Goal: Contribute content

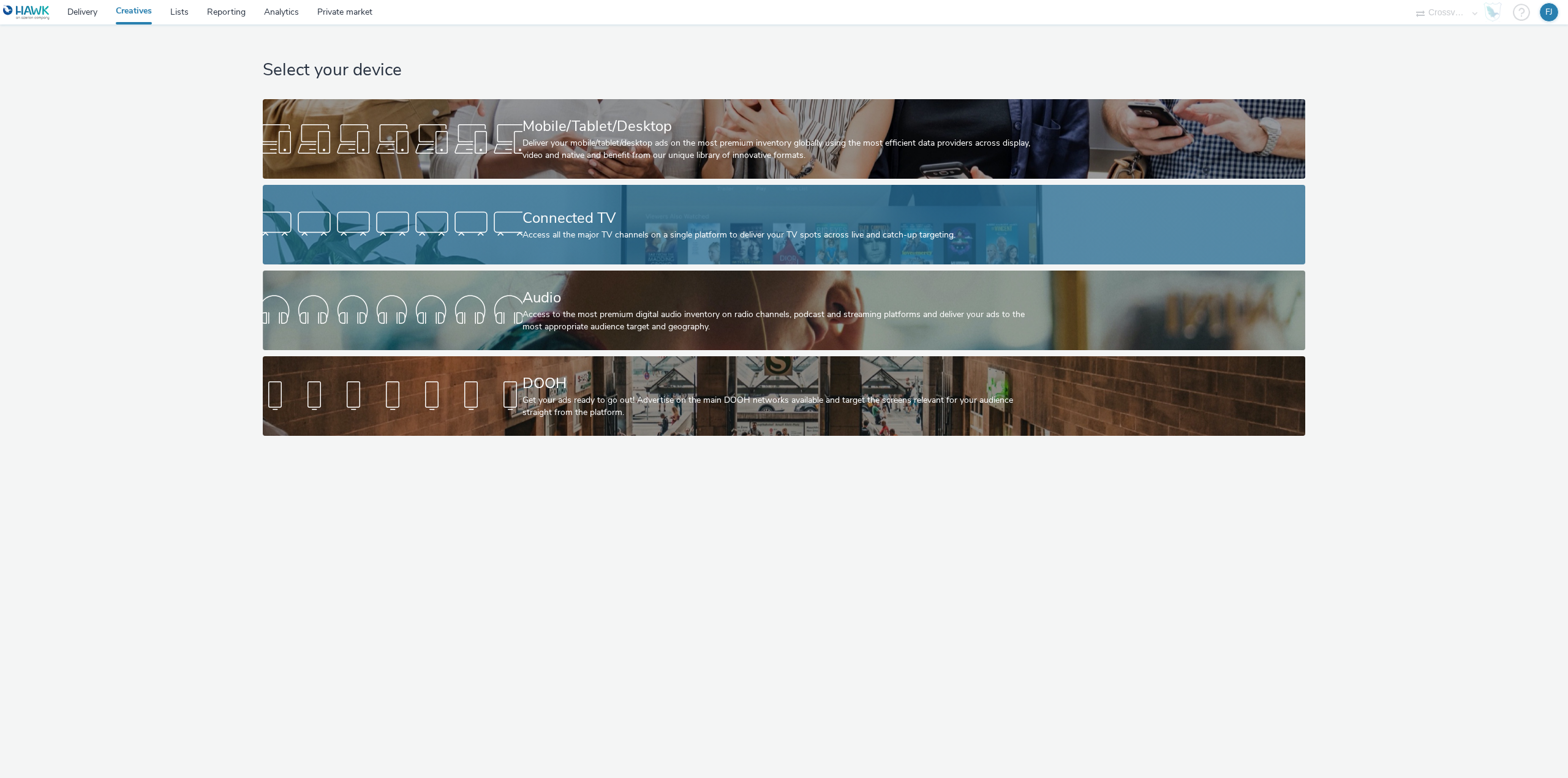
click at [545, 222] on div "Connected TV" at bounding box center [781, 218] width 519 height 22
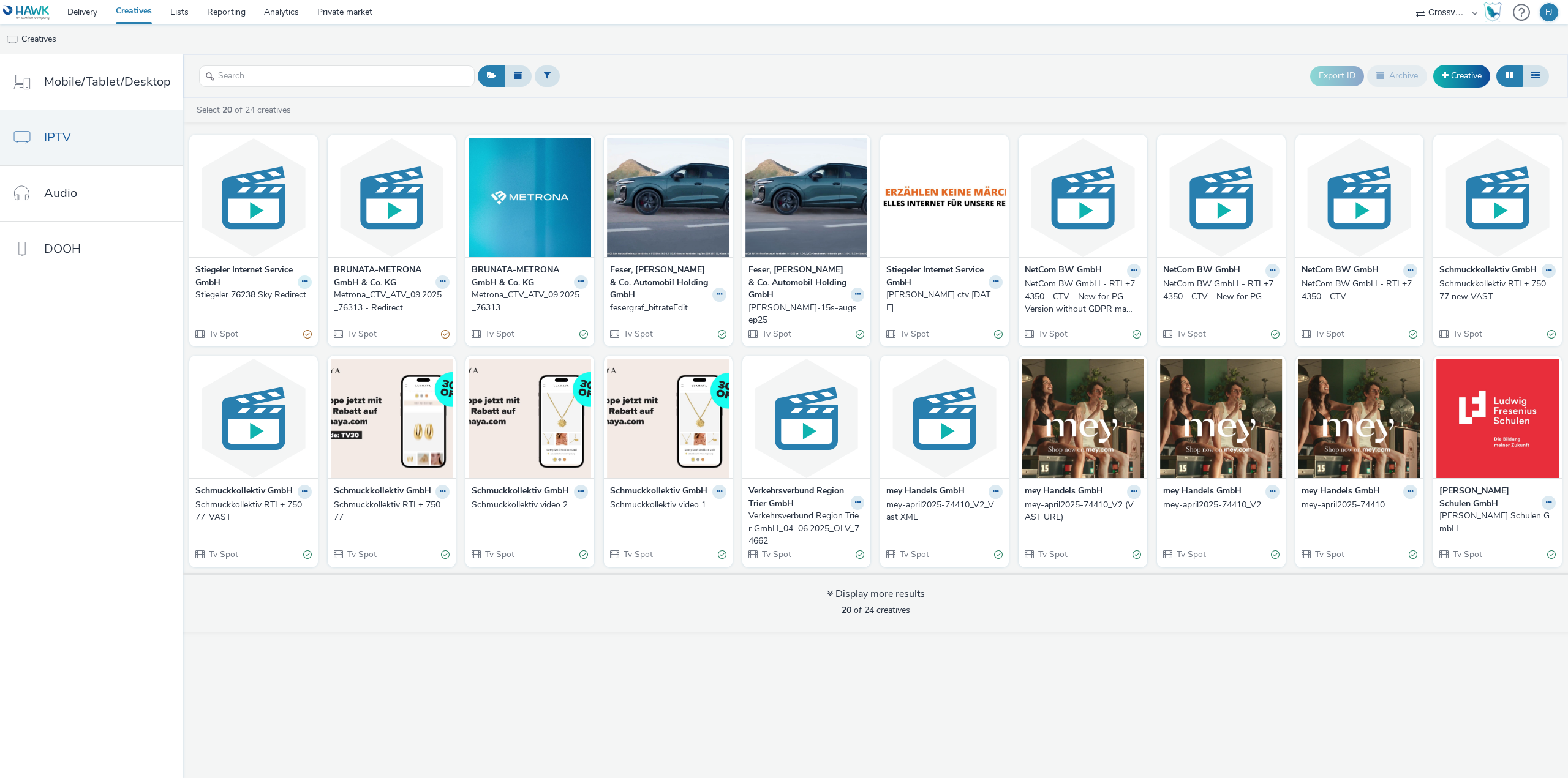
click at [303, 278] on icon at bounding box center [304, 282] width 5 height 7
click at [266, 300] on link "Edit" at bounding box center [266, 303] width 92 height 24
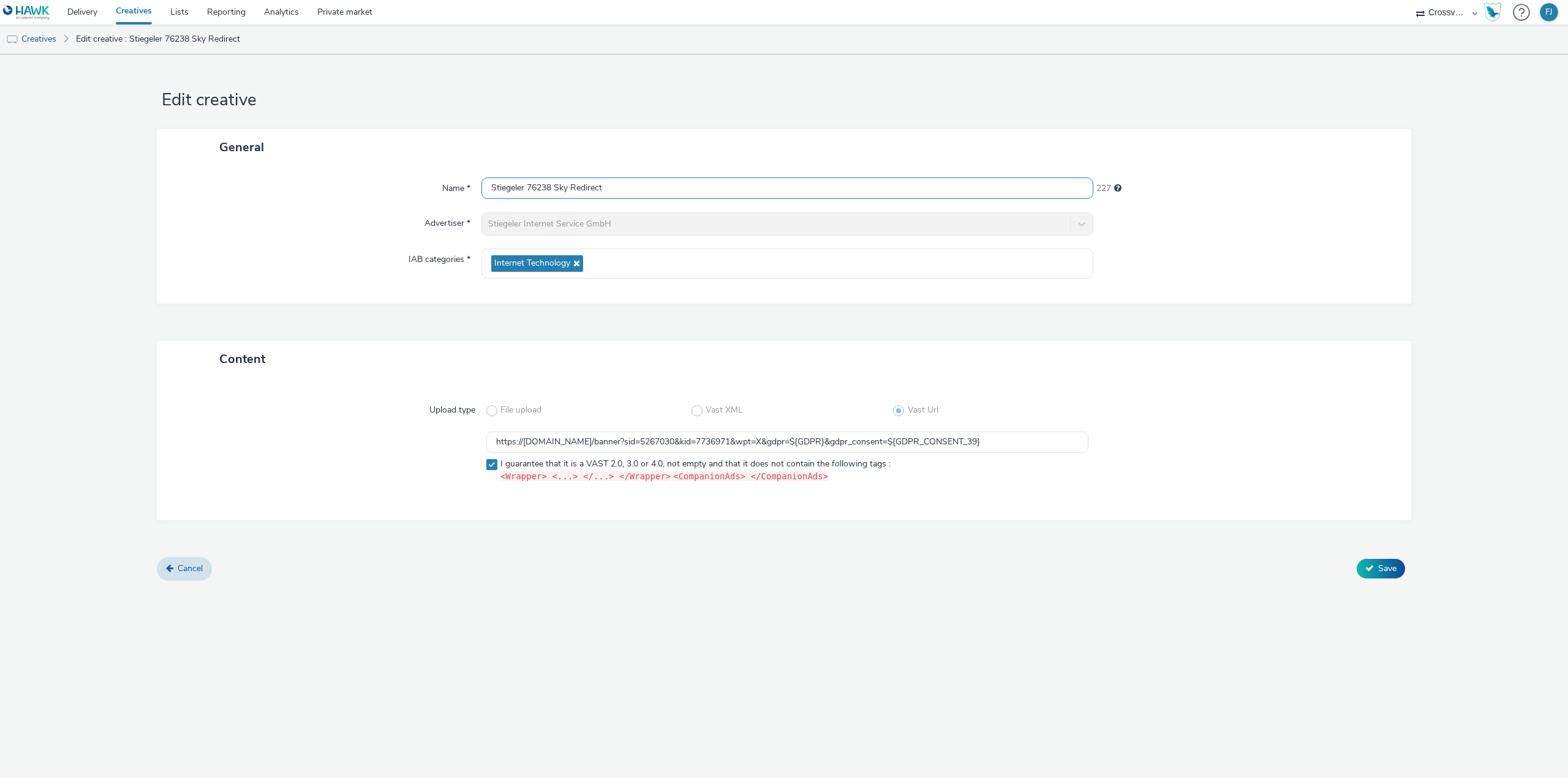
drag, startPoint x: 626, startPoint y: 185, endPoint x: 479, endPoint y: 184, distance: 147.0
click at [479, 184] on div "Name * Stiegeler 76238 Sky Redirect 227" at bounding box center [784, 188] width 1230 height 22
click at [191, 566] on span "Cancel" at bounding box center [190, 568] width 25 height 12
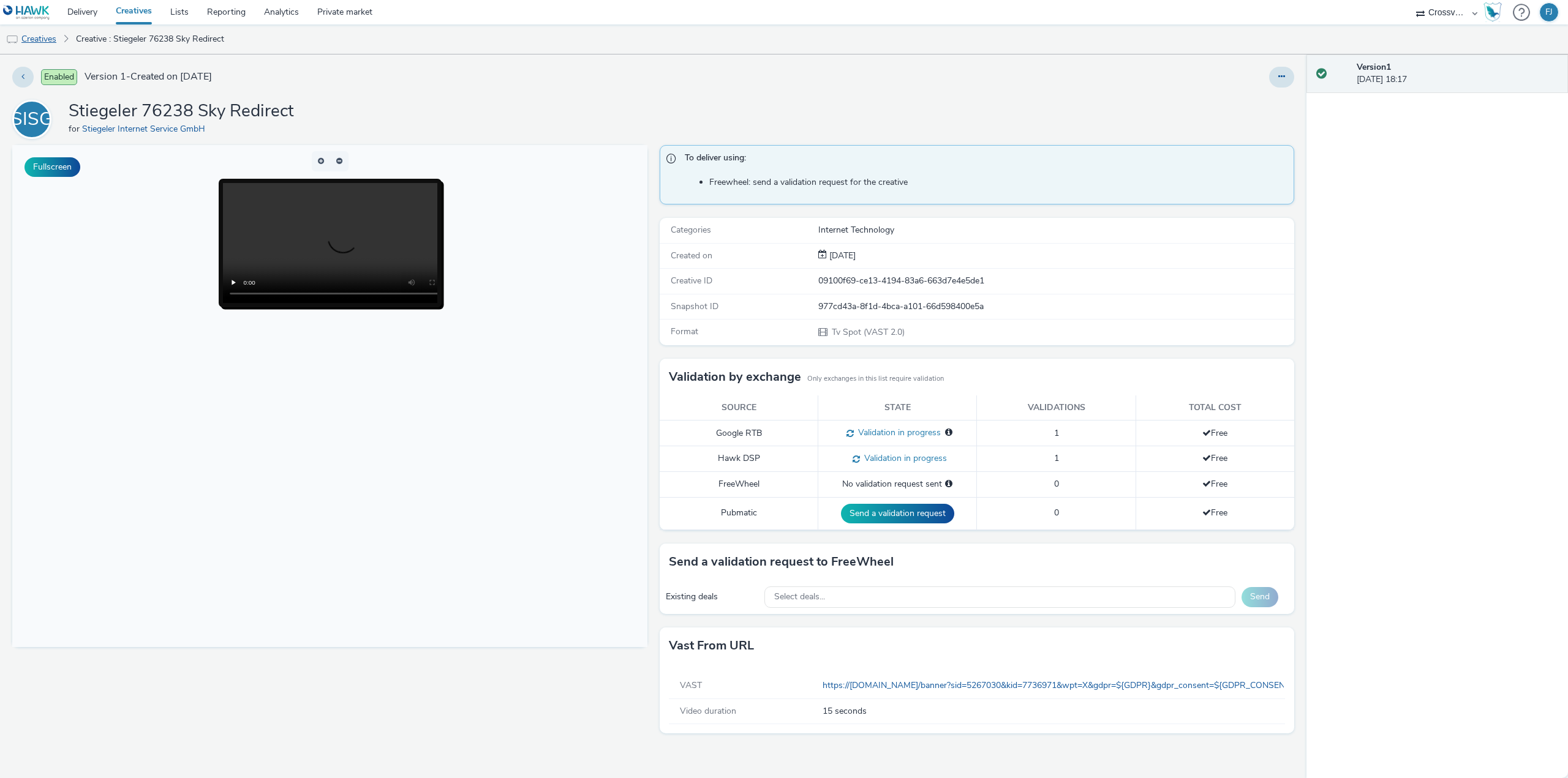
click at [39, 42] on link "Creatives" at bounding box center [31, 39] width 62 height 30
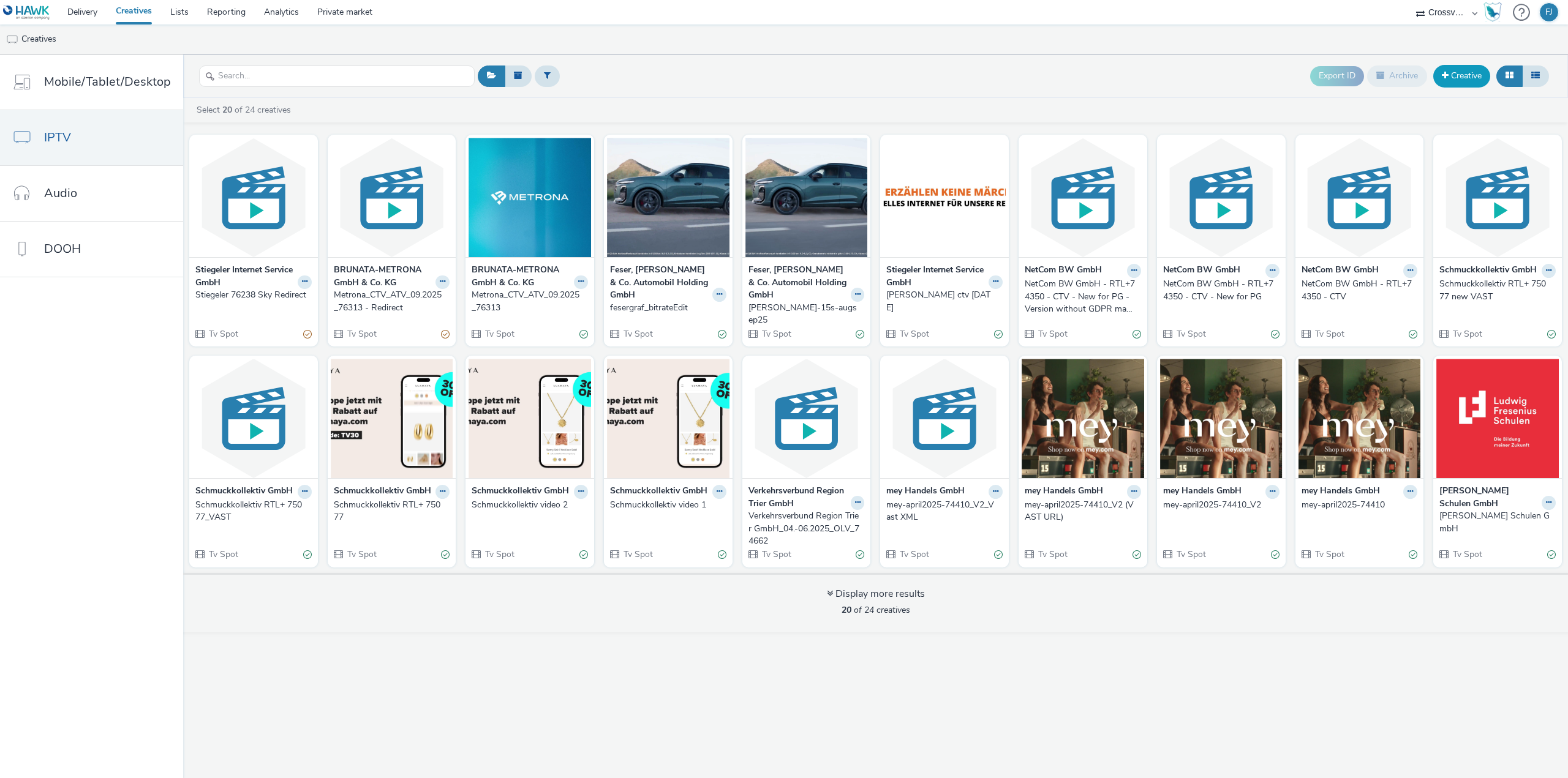
click at [1466, 75] on link "Creative" at bounding box center [1461, 76] width 57 height 22
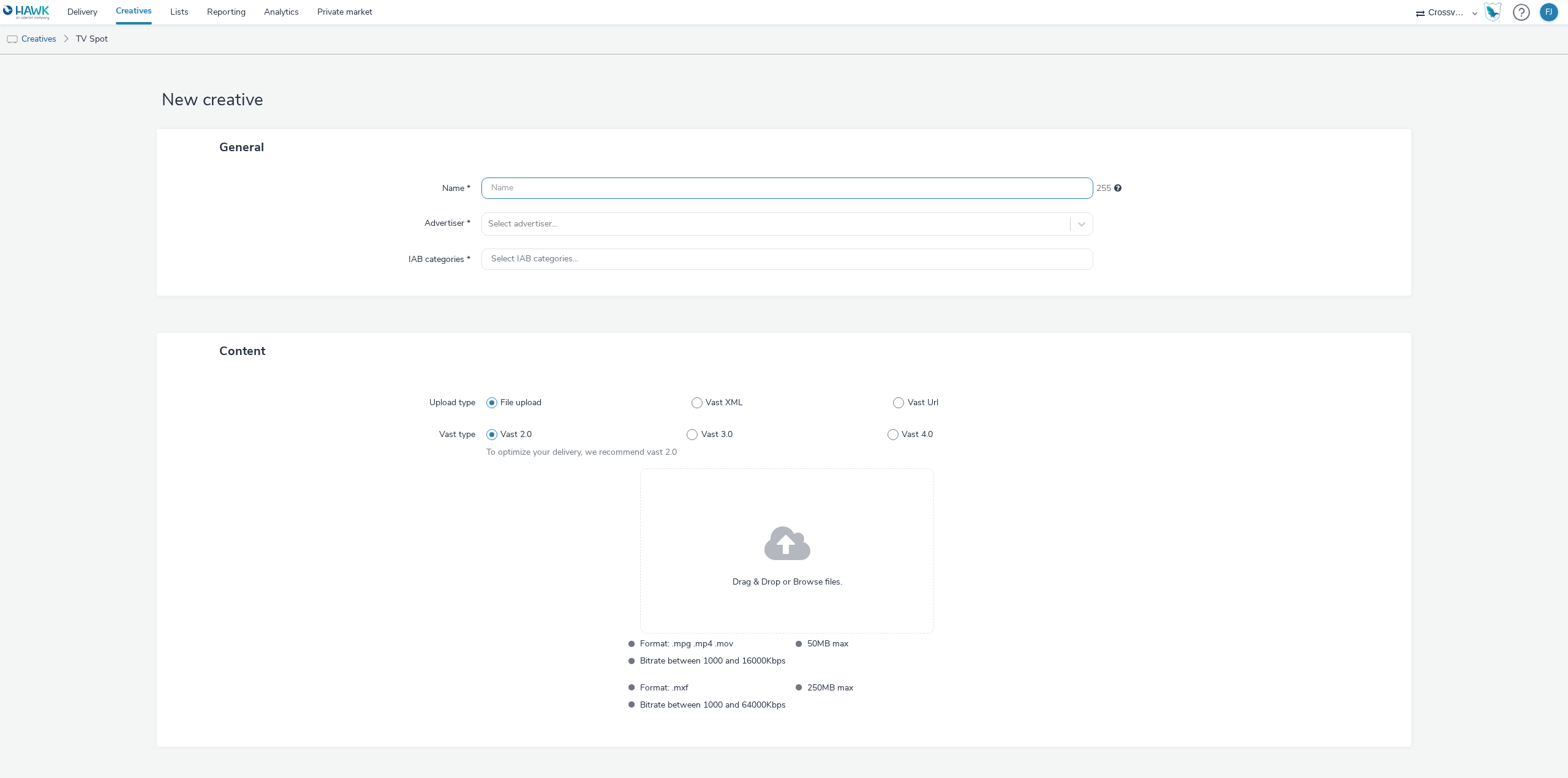
click at [531, 188] on input "text" at bounding box center [787, 188] width 611 height 22
paste input "Stiegeler 76238 Sky Redirect"
type input "Stiegeler [PHONE_NUMBER] gekürzt"
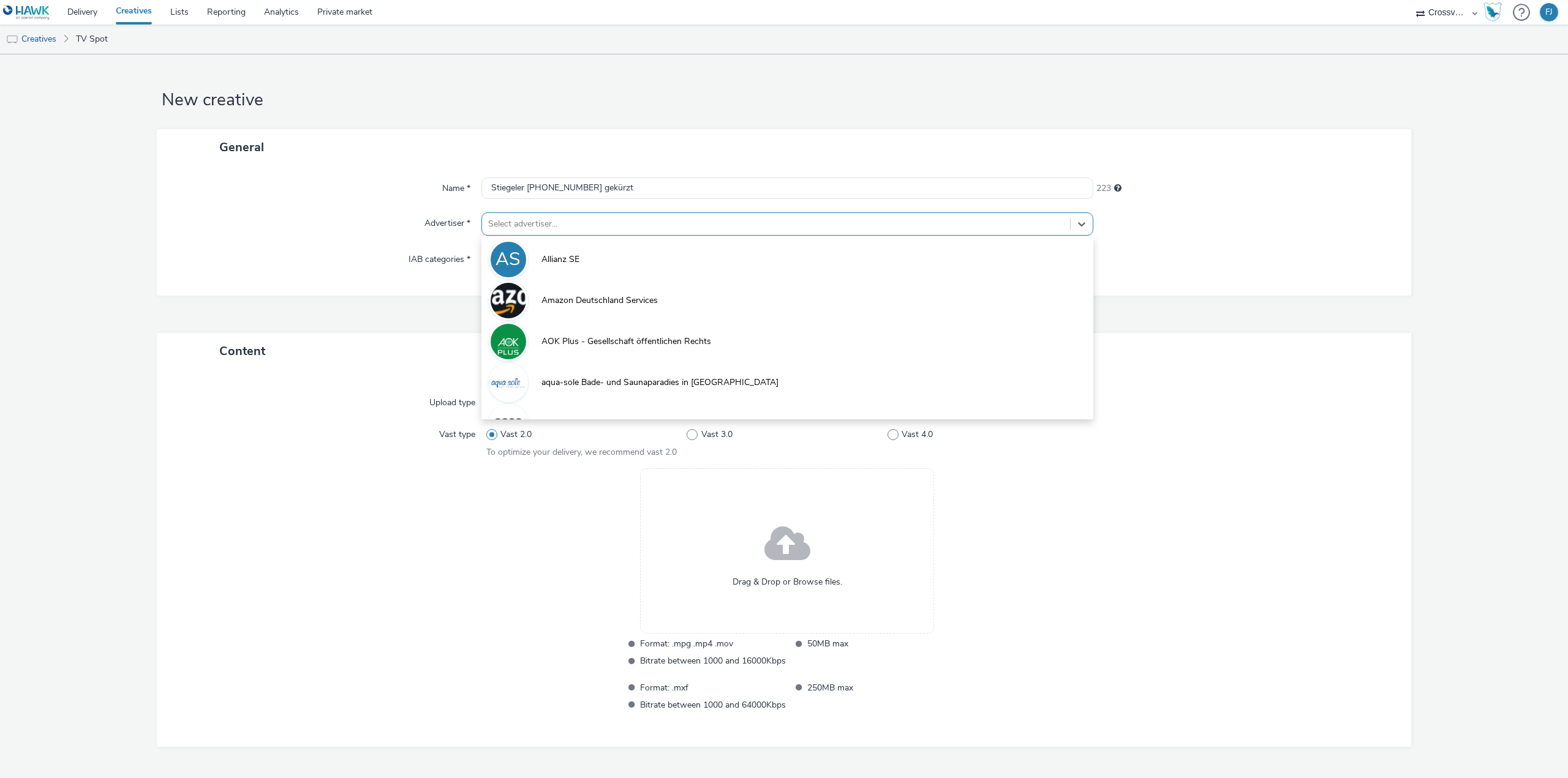
click at [505, 228] on div at bounding box center [776, 224] width 576 height 15
type input "stie"
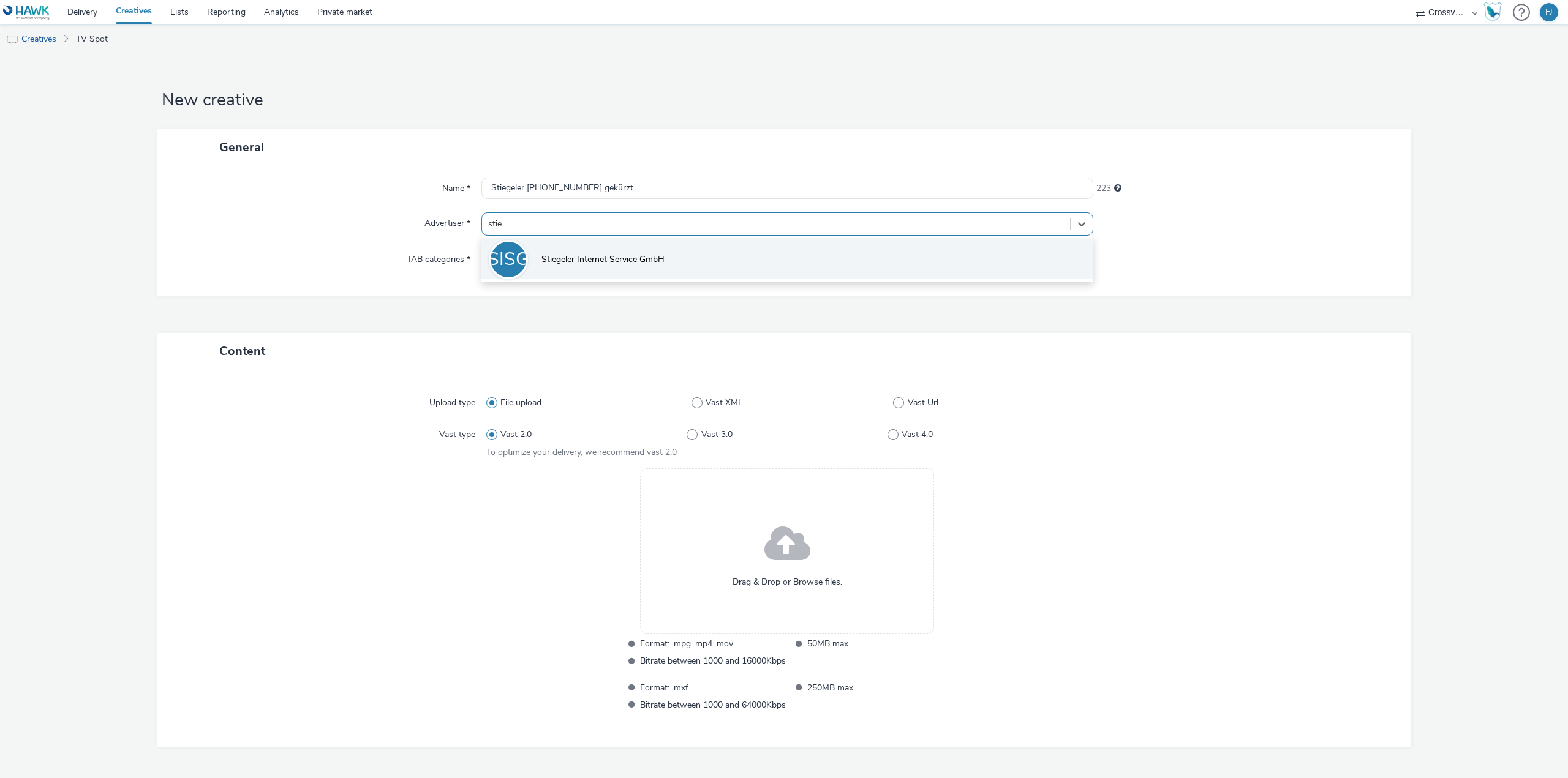
click at [604, 266] on li "SISG Stiegeler Internet Service GmbH" at bounding box center [787, 258] width 611 height 41
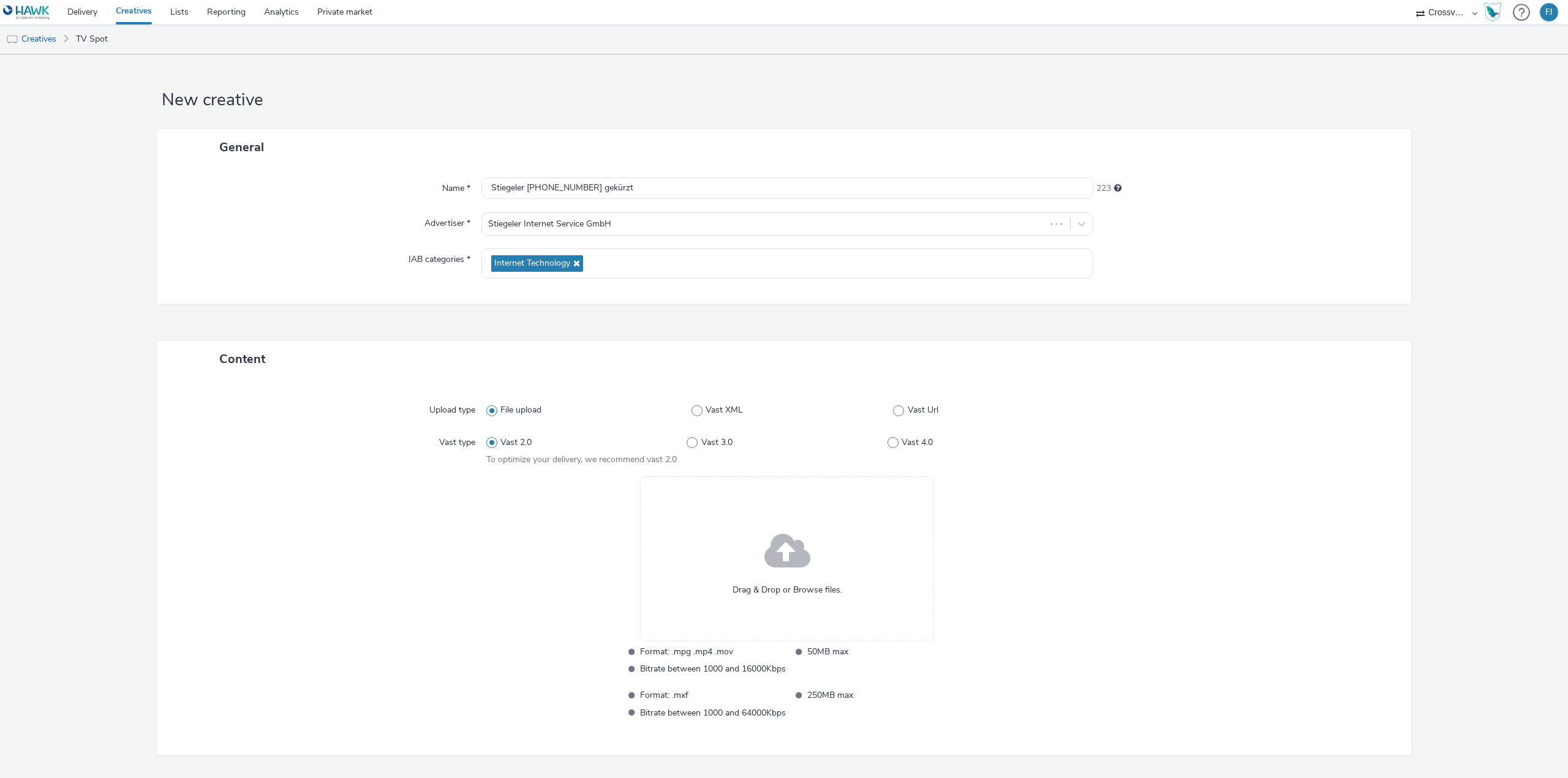
click at [748, 532] on div "Drag & Drop or Browse files." at bounding box center [787, 558] width 294 height 165
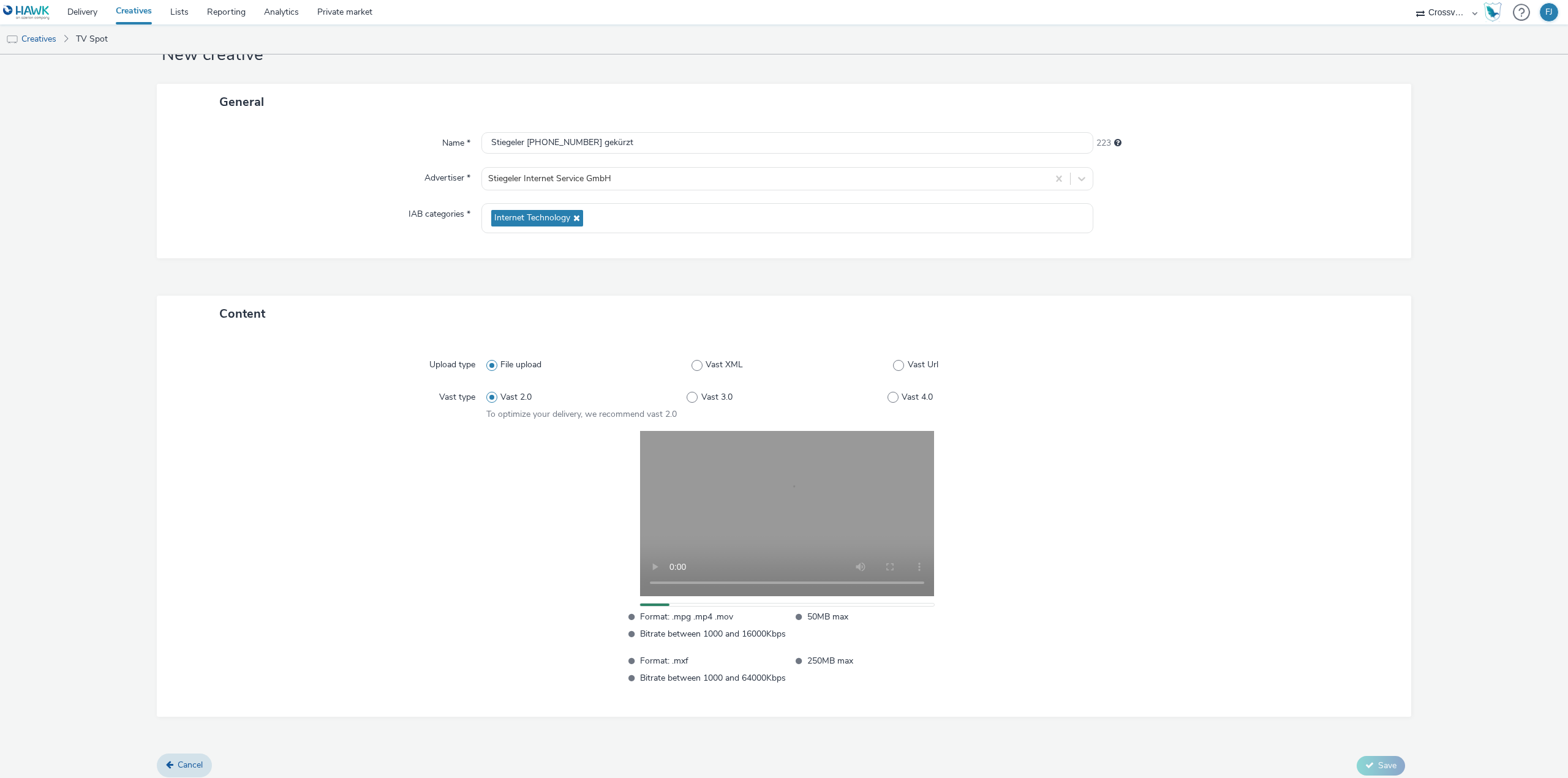
scroll to position [51, 0]
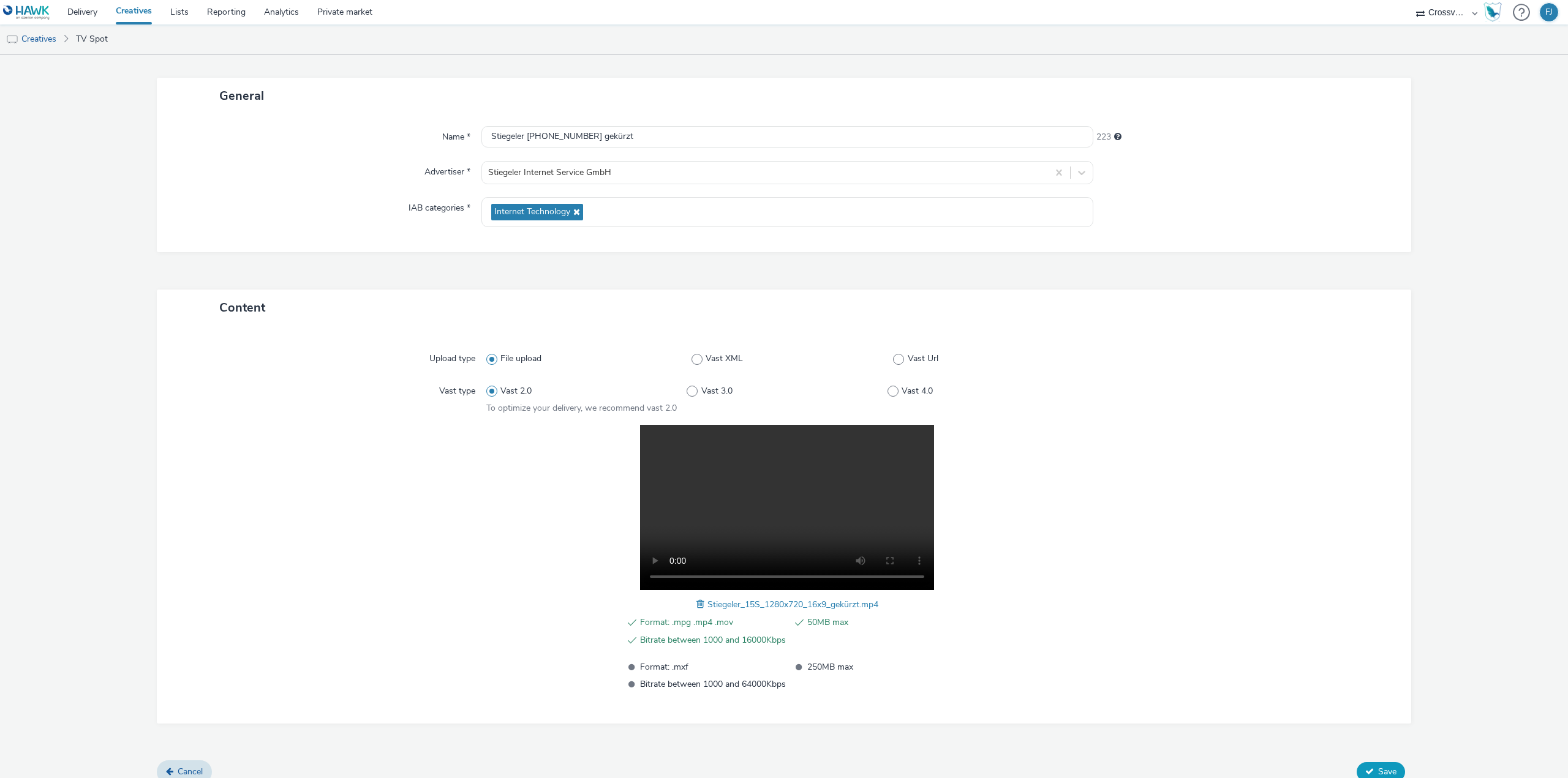
click at [1367, 765] on button "Save" at bounding box center [1380, 771] width 48 height 19
